Goal: Find specific page/section: Find specific page/section

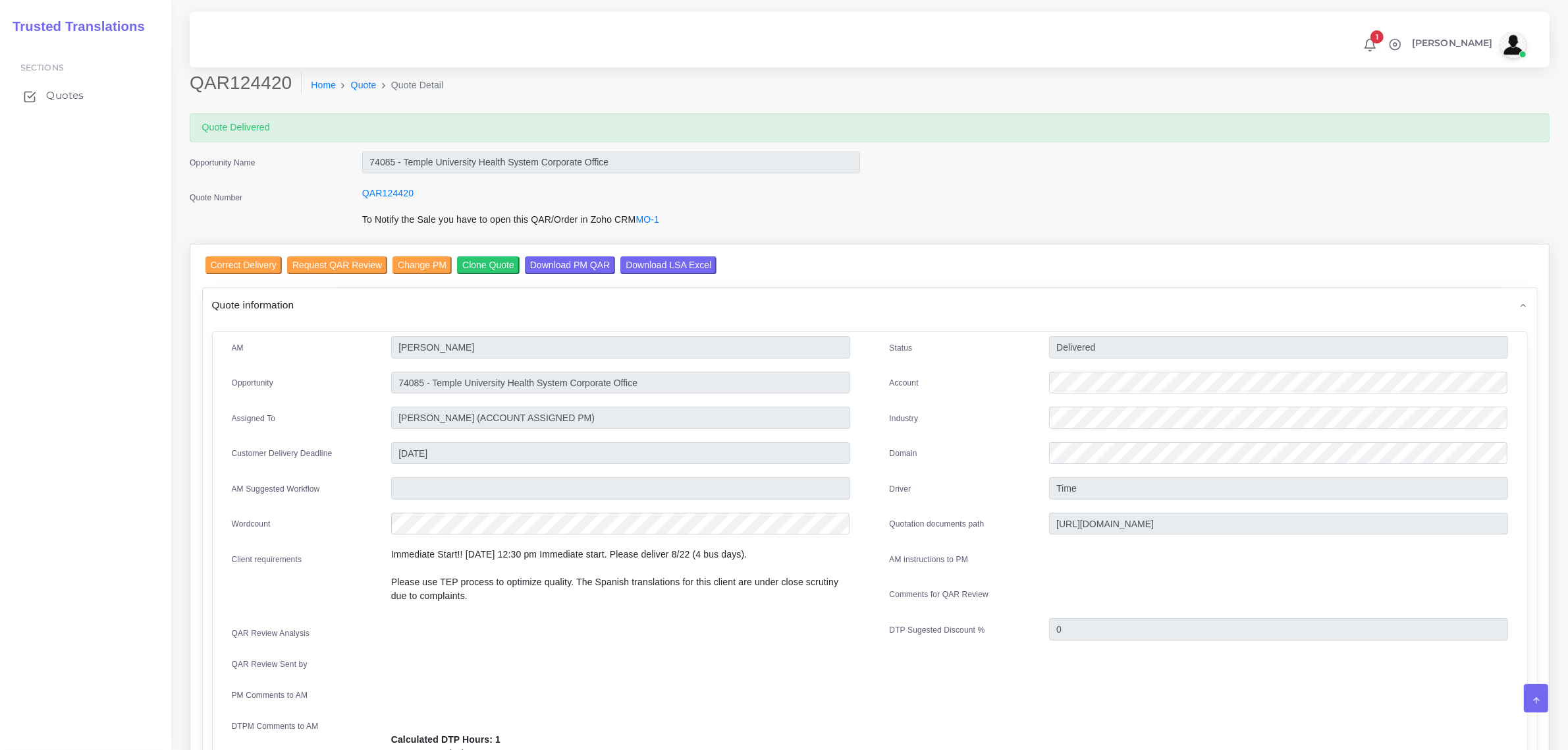
click at [57, 94] on span "Quotes" at bounding box center [65, 95] width 38 height 14
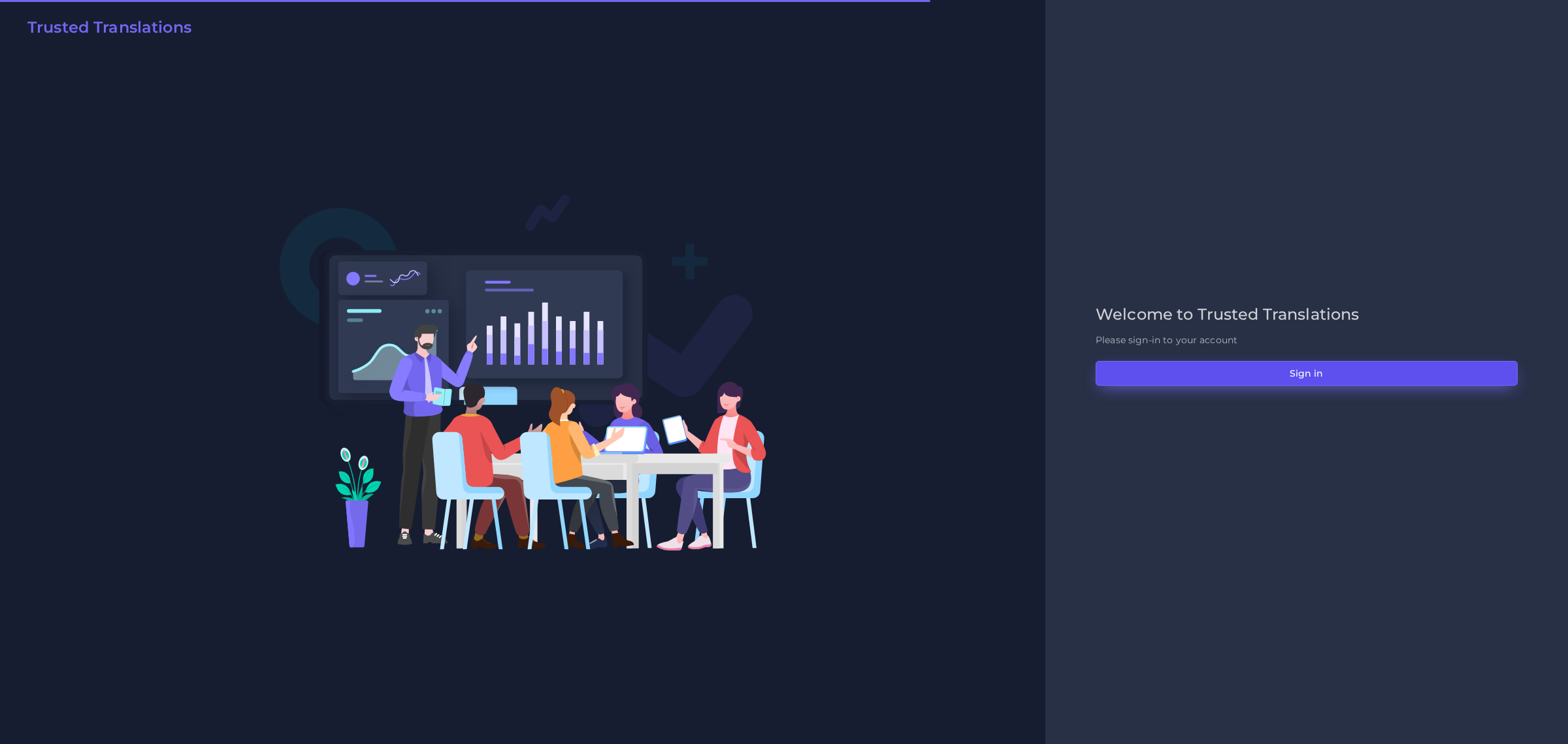
click at [1324, 373] on button "Sign in" at bounding box center [1307, 373] width 422 height 25
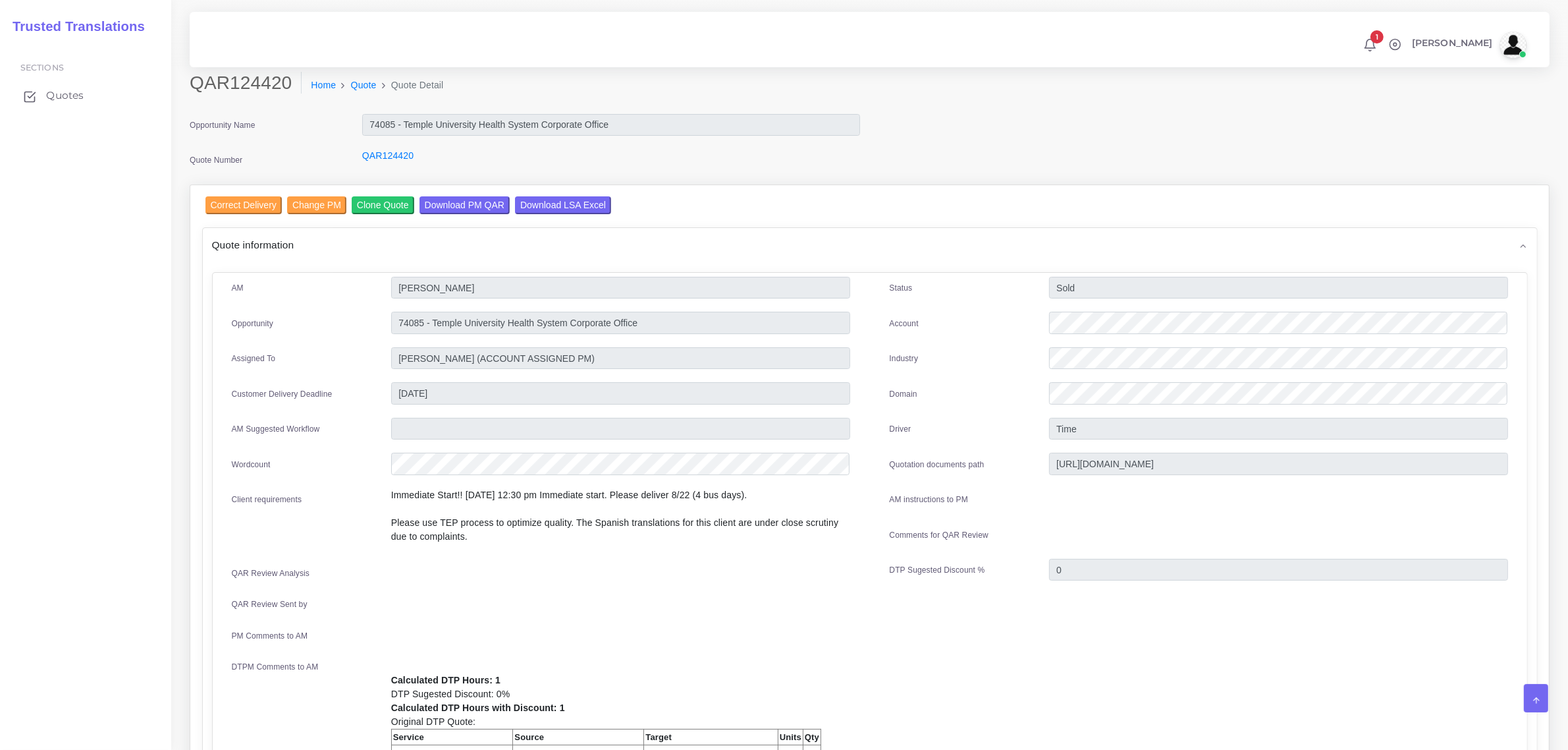
click at [64, 94] on span "Quotes" at bounding box center [65, 95] width 38 height 14
